Goal: Task Accomplishment & Management: Use online tool/utility

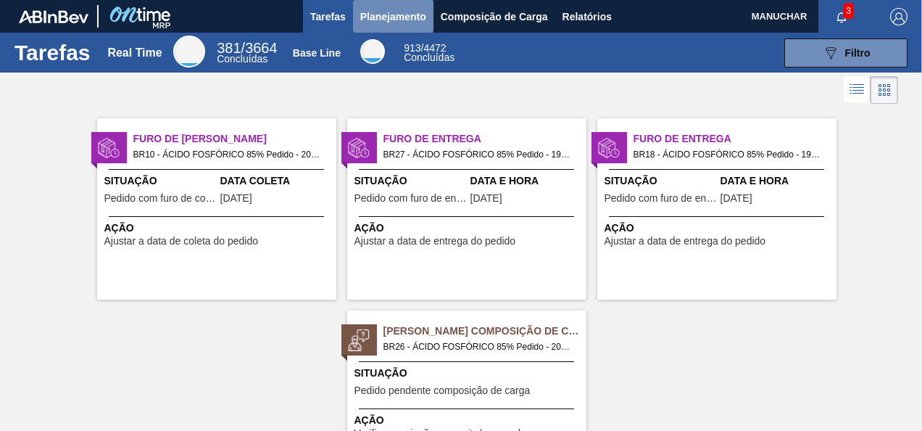
click at [399, 4] on button "Planejamento" at bounding box center [393, 16] width 80 height 33
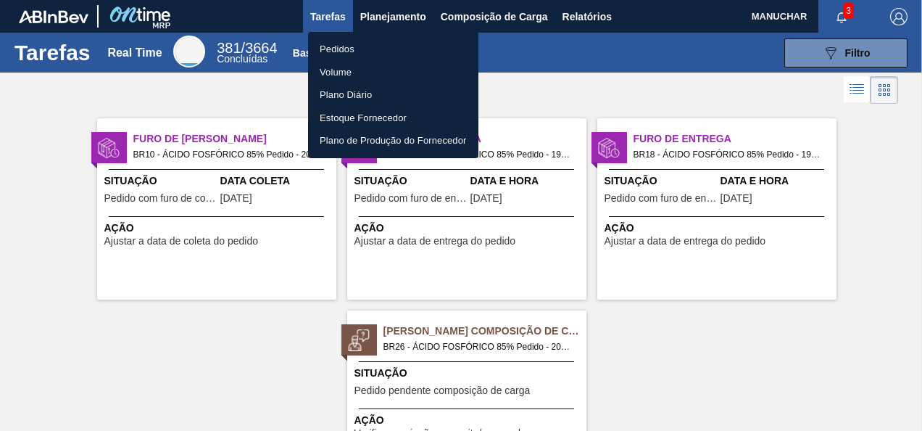
click at [333, 48] on li "Pedidos" at bounding box center [393, 49] width 170 height 23
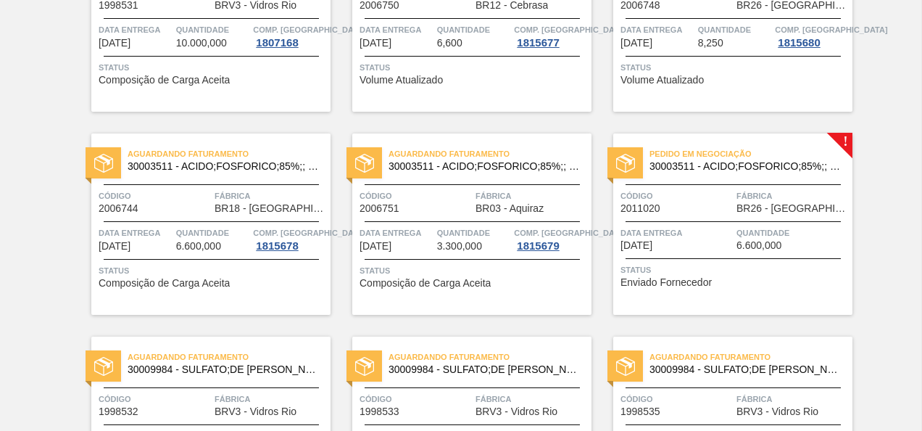
scroll to position [585, 0]
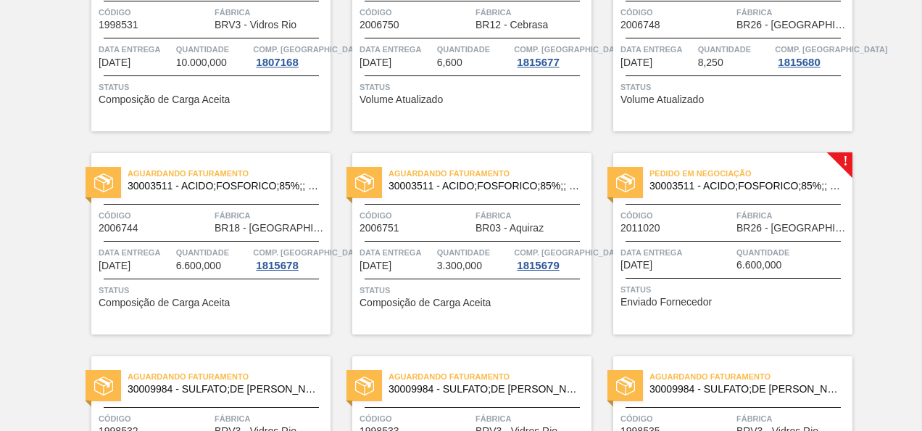
click at [714, 222] on span "Código" at bounding box center [677, 215] width 112 height 15
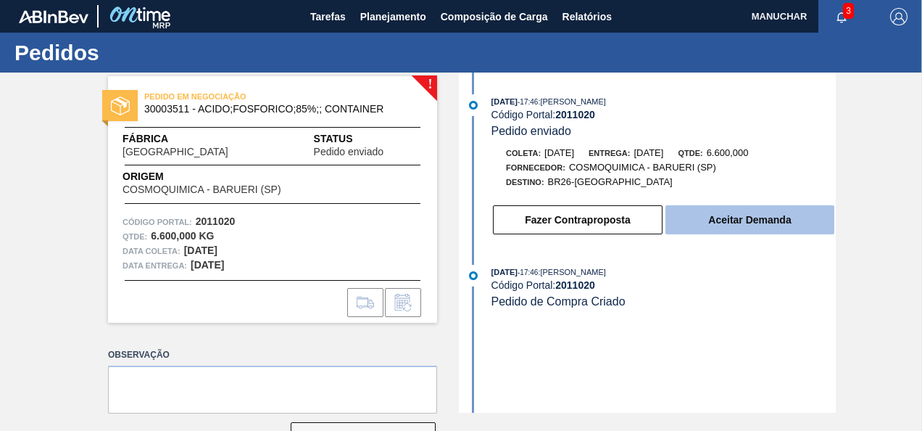
click at [706, 219] on button "Aceitar Demanda" at bounding box center [750, 219] width 169 height 29
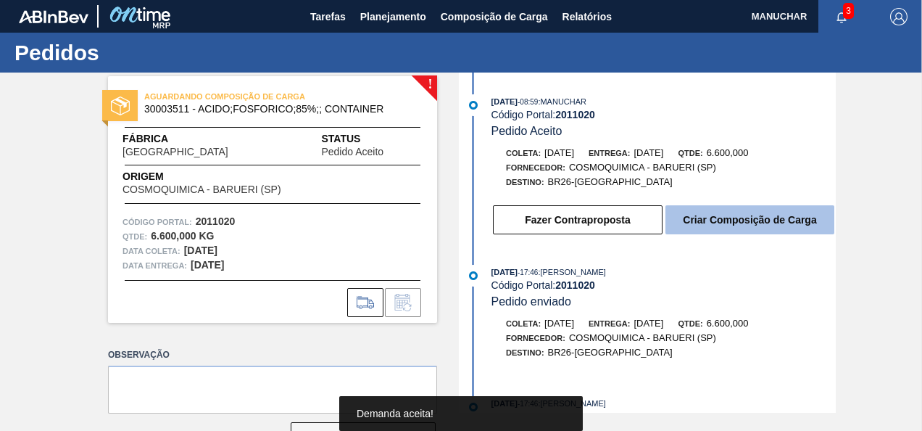
click at [730, 222] on button "Criar Composição de Carga" at bounding box center [750, 219] width 169 height 29
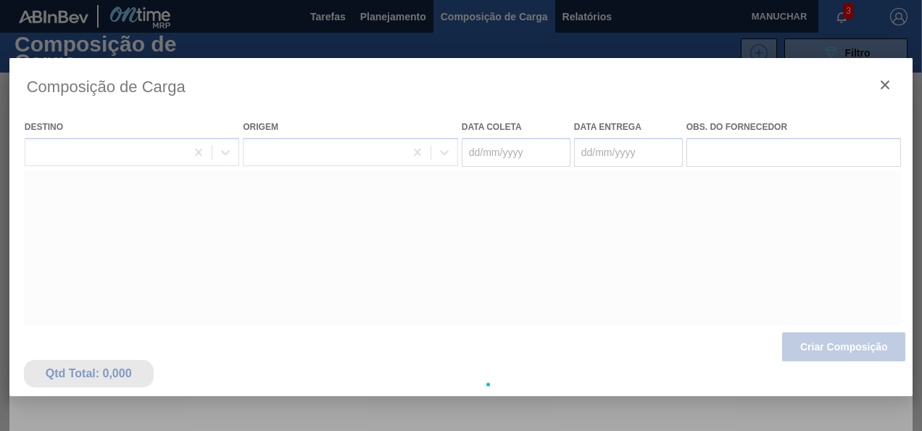
type coleta "[DATE]"
type entrega "[DATE]"
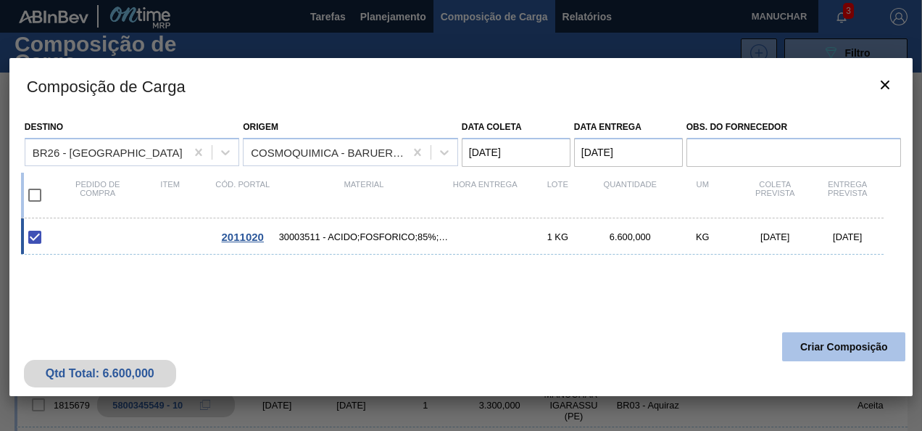
click at [856, 348] on button "Criar Composição" at bounding box center [843, 346] width 123 height 29
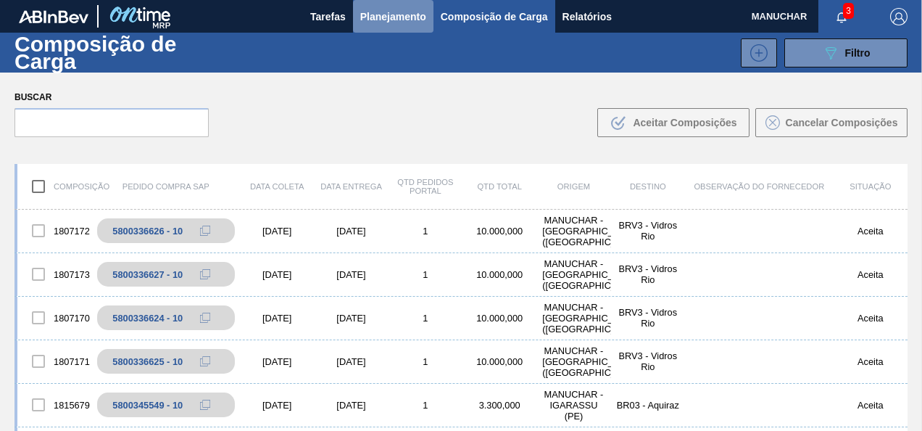
click at [368, 10] on span "Planejamento" at bounding box center [393, 16] width 66 height 17
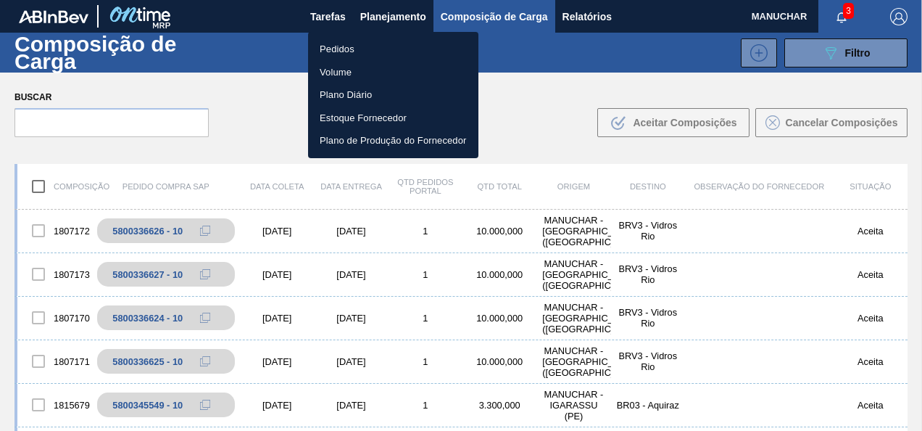
click at [355, 41] on li "Pedidos" at bounding box center [393, 49] width 170 height 23
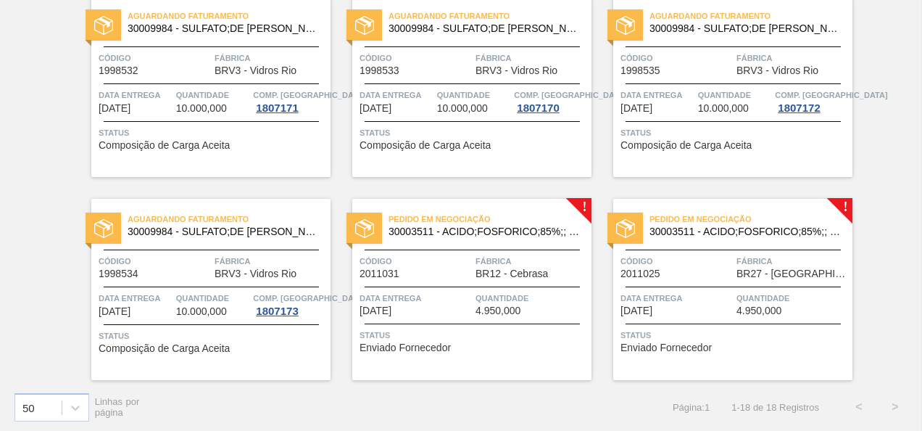
scroll to position [948, 0]
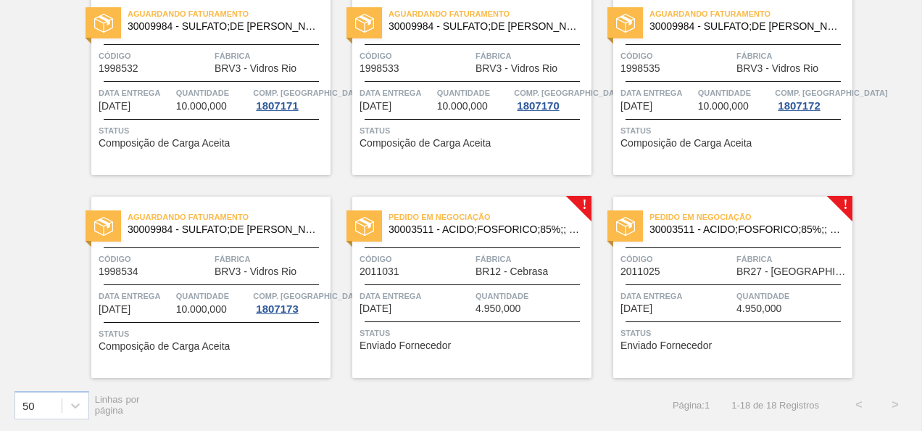
click at [466, 265] on span "Código" at bounding box center [416, 259] width 112 height 15
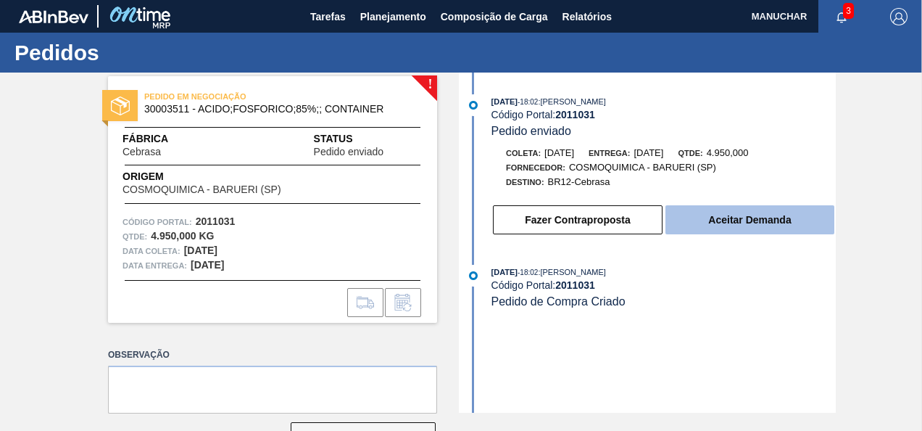
click at [765, 223] on button "Aceitar Demanda" at bounding box center [750, 219] width 169 height 29
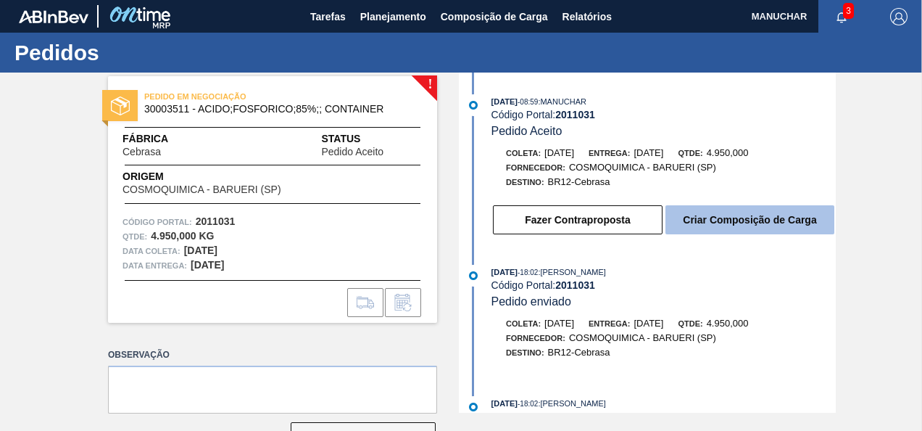
click at [732, 220] on button "Criar Composição de Carga" at bounding box center [750, 219] width 169 height 29
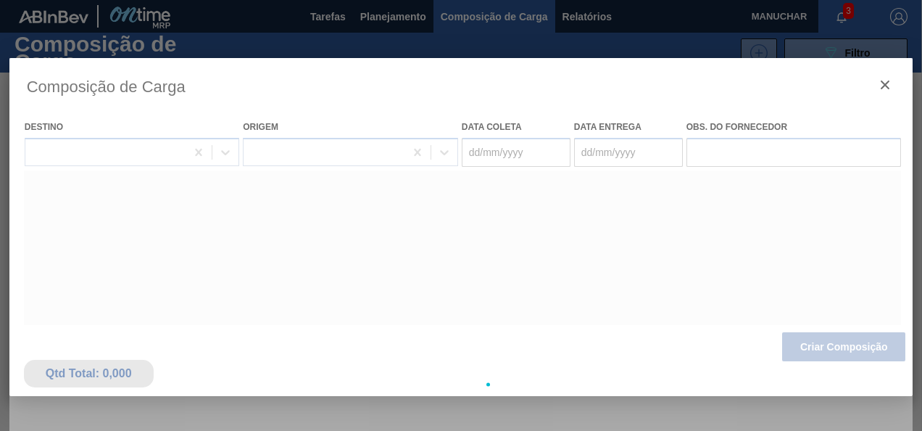
type coleta "[DATE]"
type entrega "[DATE]"
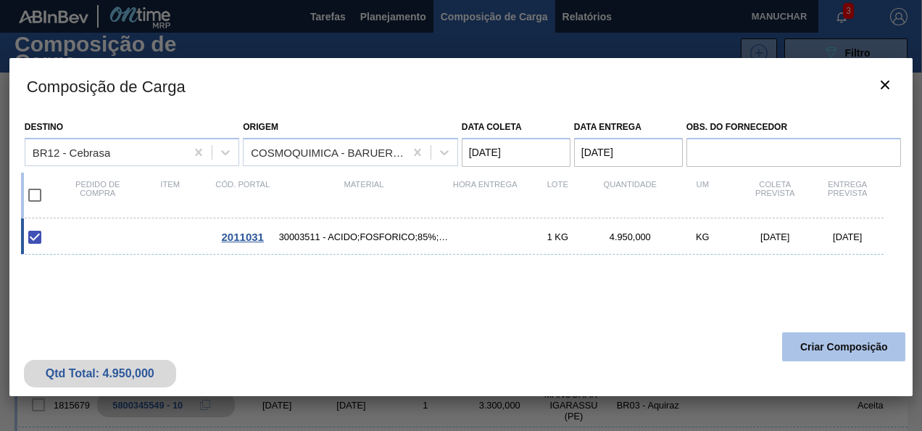
click at [824, 342] on button "Criar Composição" at bounding box center [843, 346] width 123 height 29
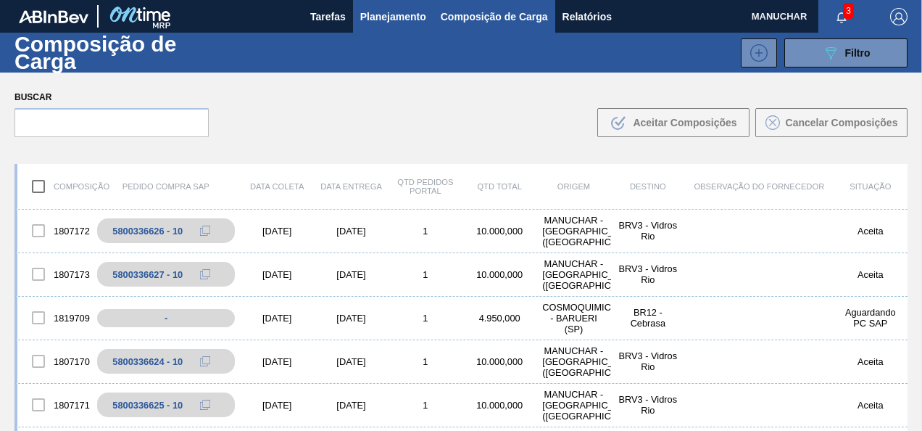
click at [394, 20] on span "Planejamento" at bounding box center [393, 16] width 66 height 17
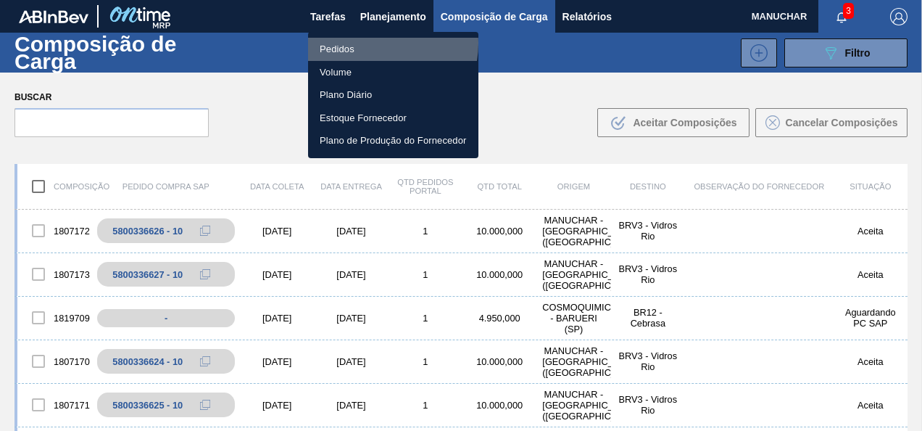
click at [373, 44] on li "Pedidos" at bounding box center [393, 49] width 170 height 23
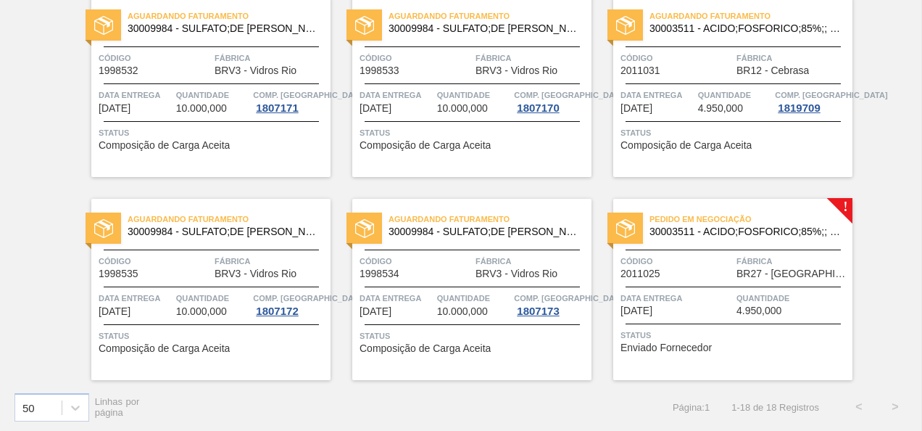
scroll to position [948, 0]
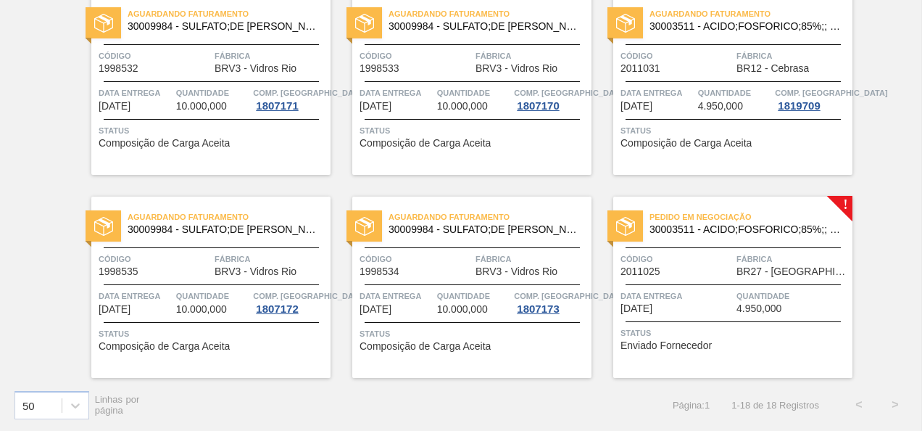
click at [718, 282] on div "Pedido em Negociação 30003511 - ACIDO;FOSFORICO;85%;; CONTAINER Código 2011025 …" at bounding box center [733, 287] width 239 height 181
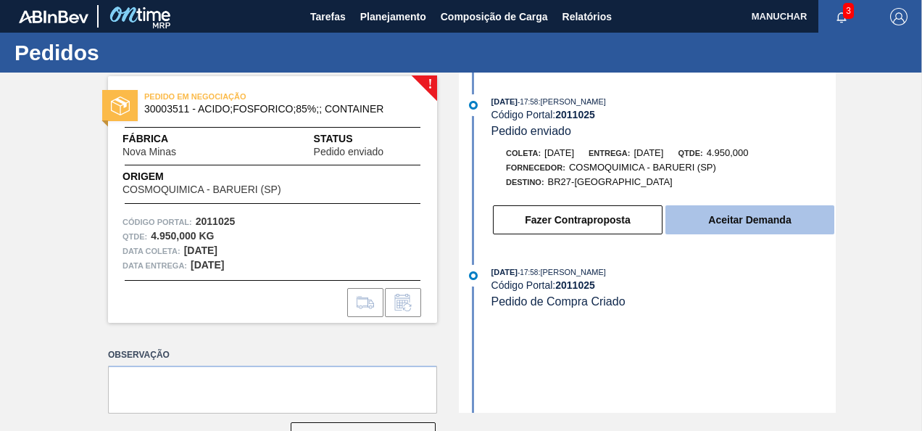
click at [704, 212] on button "Aceitar Demanda" at bounding box center [750, 219] width 169 height 29
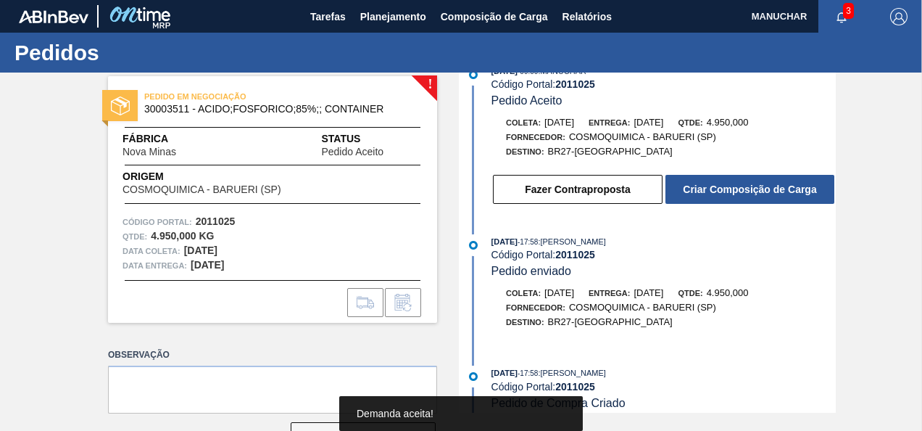
scroll to position [46, 0]
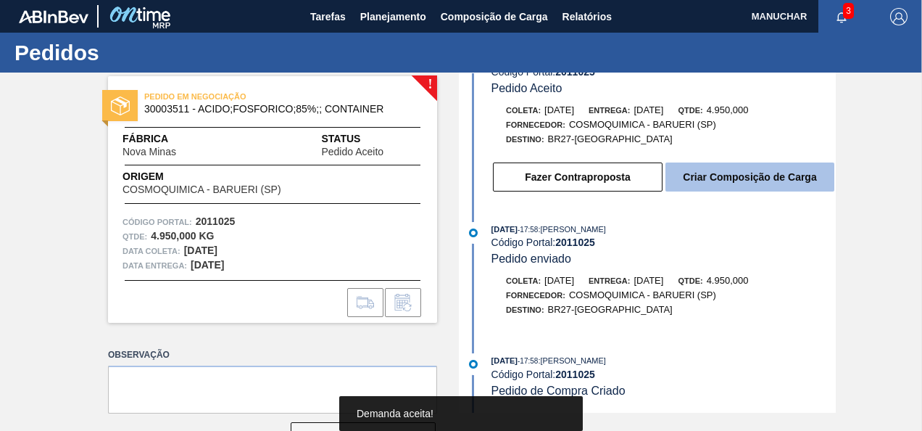
click at [751, 167] on button "Criar Composição de Carga" at bounding box center [750, 176] width 169 height 29
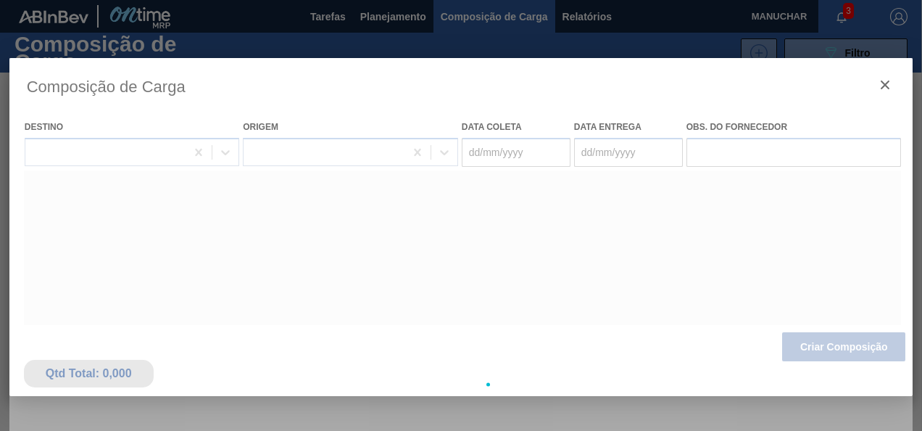
type coleta "[DATE]"
type entrega "[DATE]"
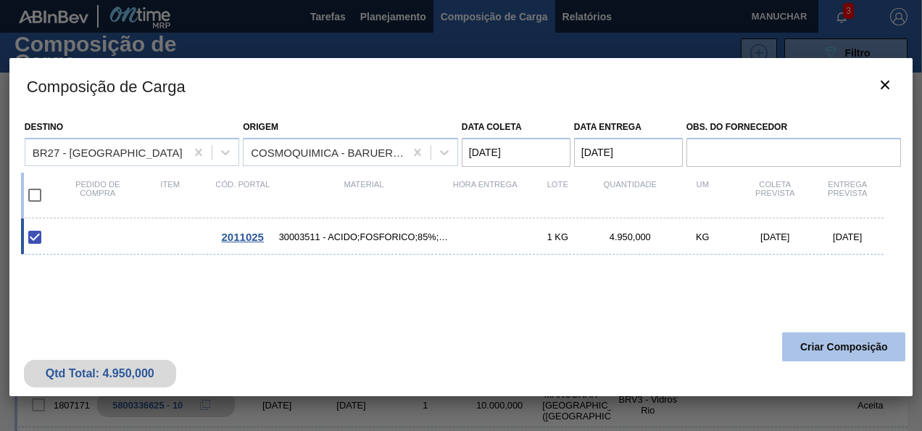
click at [834, 344] on button "Criar Composição" at bounding box center [843, 346] width 123 height 29
